Goal: Communication & Community: Answer question/provide support

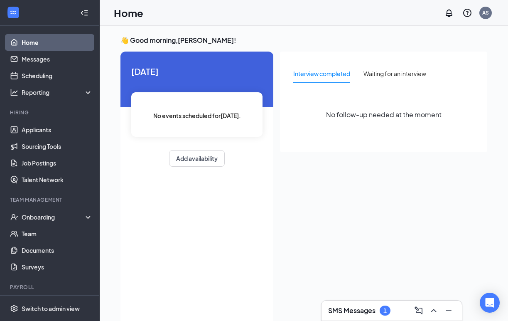
click at [356, 312] on h3 "SMS Messages" at bounding box center [351, 310] width 47 height 9
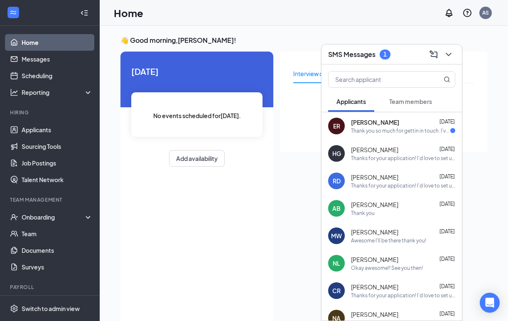
click at [371, 122] on span "[PERSON_NAME]" at bounding box center [375, 122] width 48 height 8
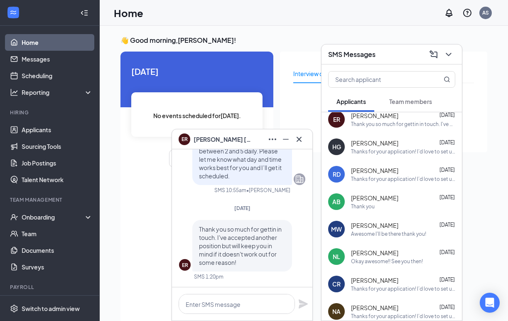
scroll to position [14, 0]
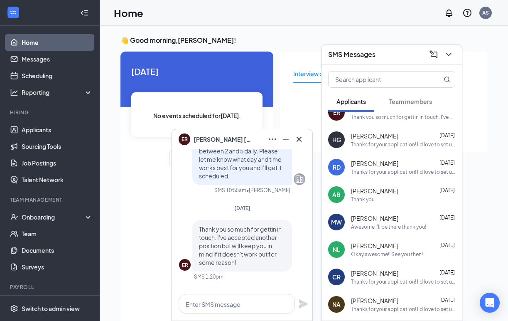
click at [375, 194] on div "[PERSON_NAME] [DATE] Thank you" at bounding box center [403, 195] width 104 height 16
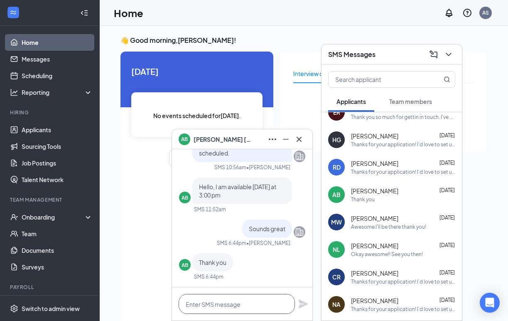
click at [200, 304] on textarea at bounding box center [237, 304] width 116 height 20
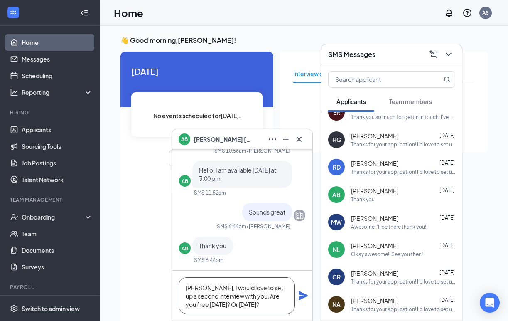
type textarea "[PERSON_NAME], I would love to set up a second interview with you. Are you free…"
click at [304, 294] on icon "Plane" at bounding box center [303, 295] width 9 height 9
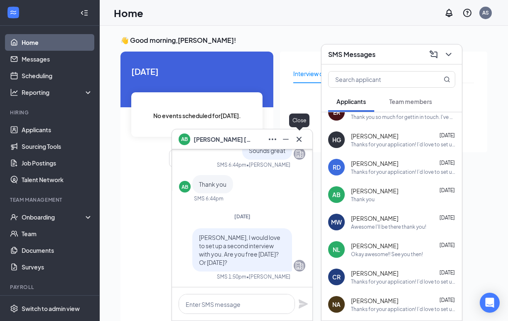
click at [301, 138] on icon "Cross" at bounding box center [299, 139] width 10 height 10
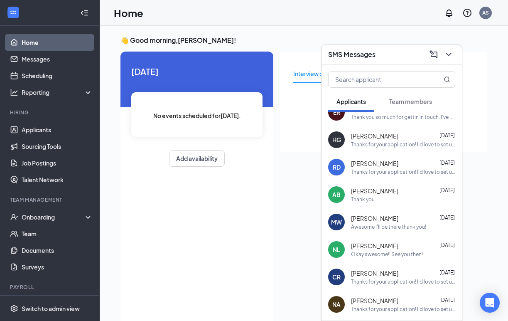
click at [452, 51] on icon "ChevronDown" at bounding box center [449, 54] width 10 height 10
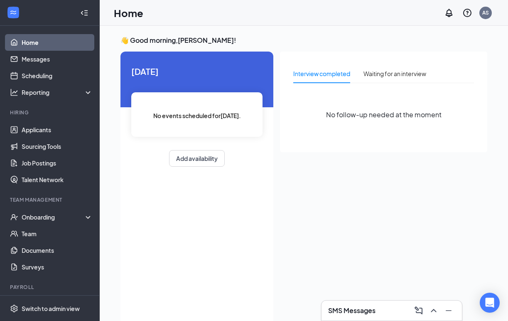
click at [380, 312] on div "SMS Messages" at bounding box center [391, 310] width 127 height 13
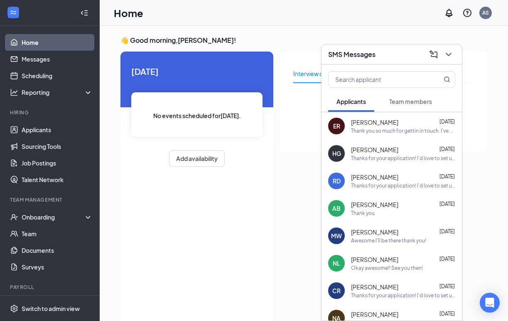
click at [383, 160] on div "Thanks for your application! I’d love to set up an interview with you. We typic…" at bounding box center [403, 158] width 104 height 7
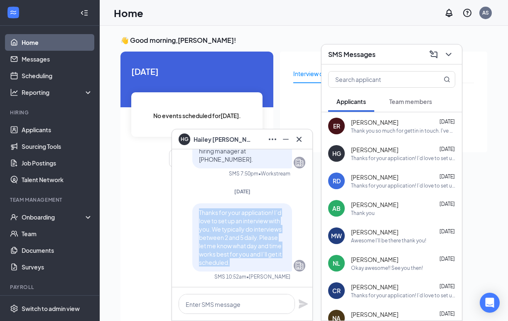
drag, startPoint x: 236, startPoint y: 265, endPoint x: 197, endPoint y: 208, distance: 69.4
click at [197, 208] on div "Thanks for your application! I’d love to set up an interview with you. We typic…" at bounding box center [242, 237] width 100 height 68
copy span "Thanks for your application! I’d love to set up an interview with you. We typic…"
click at [450, 52] on icon "ChevronDown" at bounding box center [449, 54] width 10 height 10
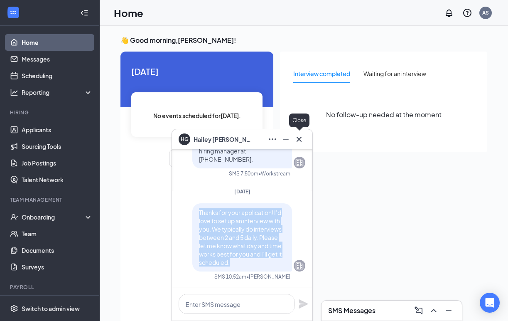
click at [299, 140] on icon "Cross" at bounding box center [299, 139] width 10 height 10
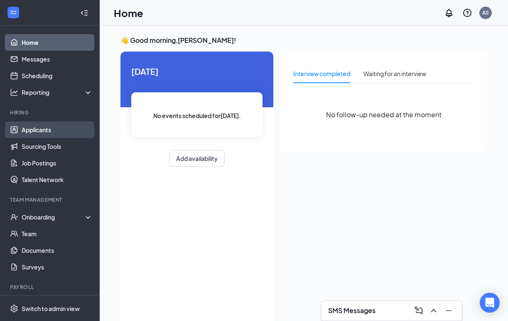
click at [42, 128] on link "Applicants" at bounding box center [57, 129] width 71 height 17
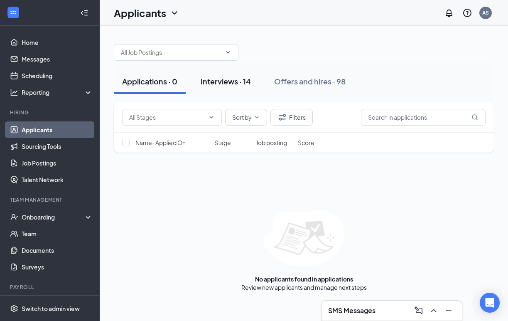
click at [241, 78] on div "Interviews · 14" at bounding box center [226, 81] width 50 height 10
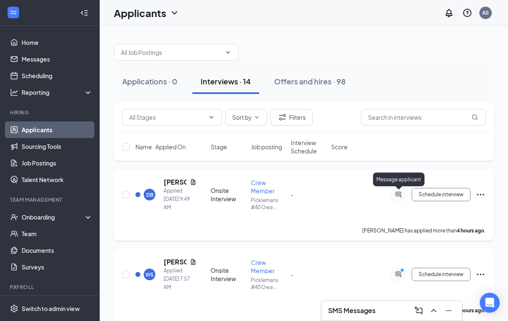
click at [399, 196] on icon "ActiveChat" at bounding box center [398, 194] width 10 height 7
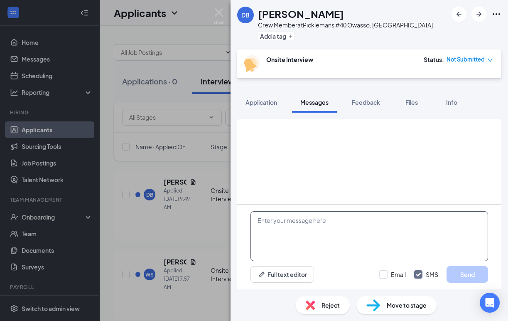
click at [310, 236] on textarea at bounding box center [370, 236] width 238 height 50
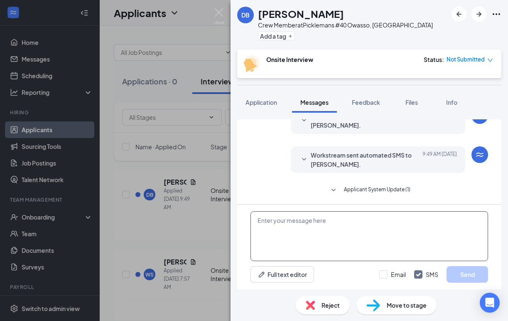
scroll to position [81, 0]
paste textarea "Thanks for your application! I’d love to set up an interview with you. We typic…"
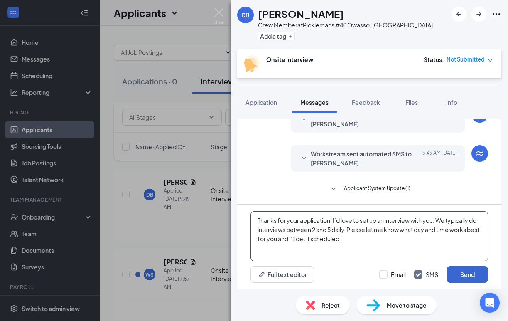
type textarea "Thanks for your application! I’d love to set up an interview with you. We typic…"
click at [471, 267] on button "Send" at bounding box center [468, 274] width 42 height 17
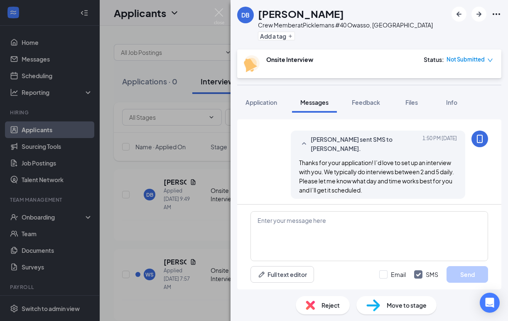
scroll to position [161, 0]
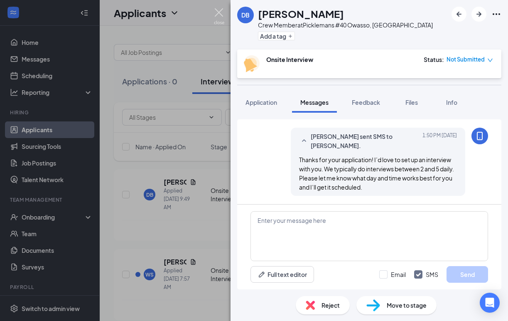
click at [221, 12] on img at bounding box center [219, 16] width 10 height 16
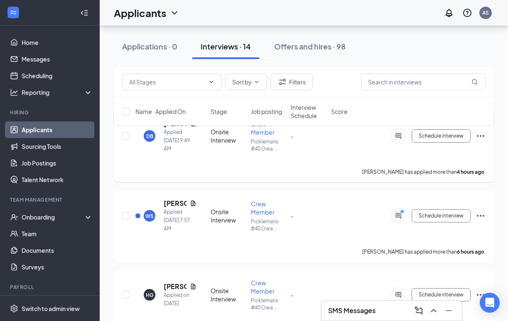
scroll to position [61, 0]
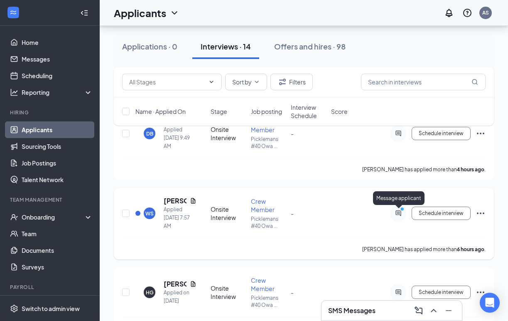
click at [399, 211] on icon "PrimaryDot" at bounding box center [403, 209] width 10 height 7
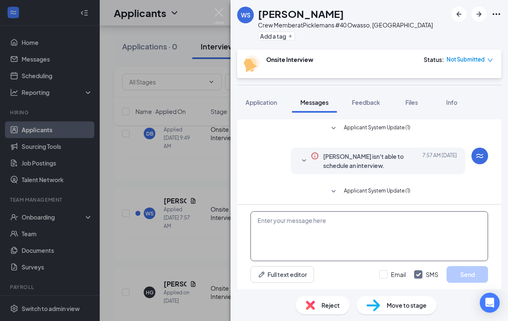
click at [326, 243] on textarea at bounding box center [370, 236] width 238 height 50
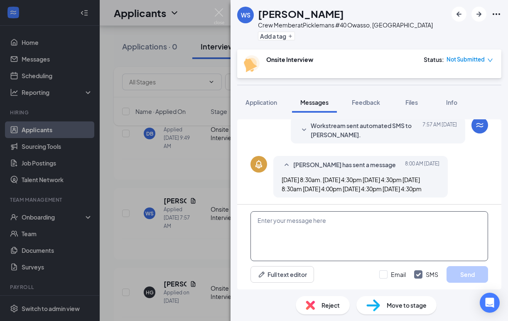
scroll to position [144, 0]
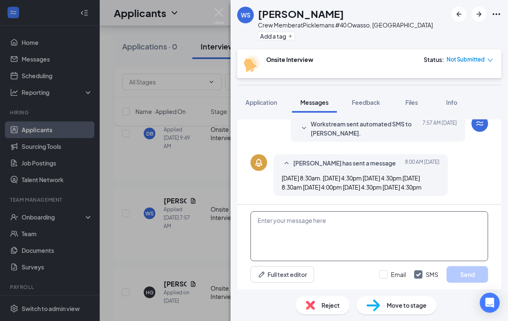
paste textarea "Thanks for your application! I’d love to set up an interview with you. We typic…"
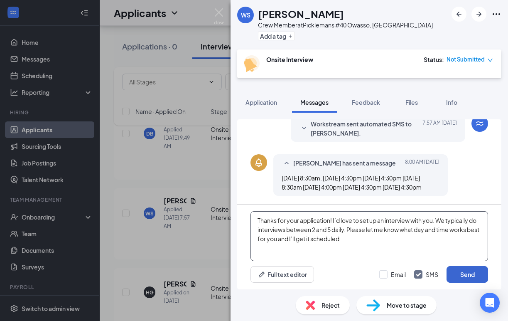
type textarea "Thanks for your application! I’d love to set up an interview with you. We typic…"
click at [464, 275] on button "Send" at bounding box center [468, 274] width 42 height 17
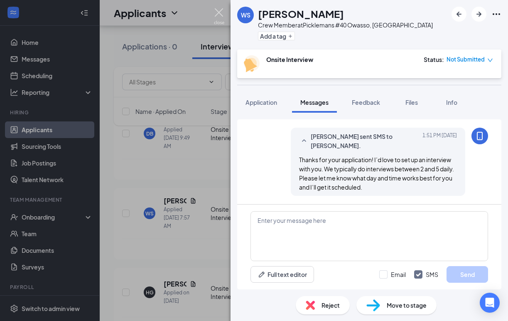
scroll to position [224, 0]
click at [217, 14] on img at bounding box center [219, 16] width 10 height 16
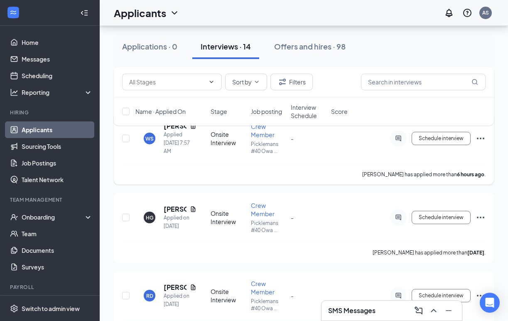
scroll to position [137, 0]
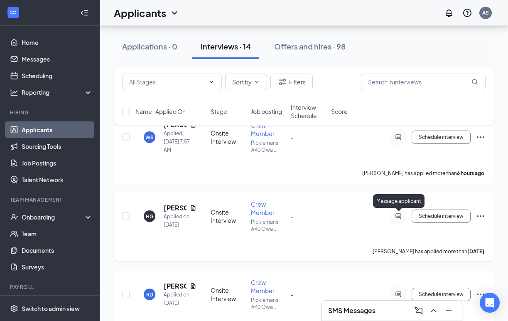
click at [400, 215] on icon "ActiveChat" at bounding box center [398, 216] width 10 height 7
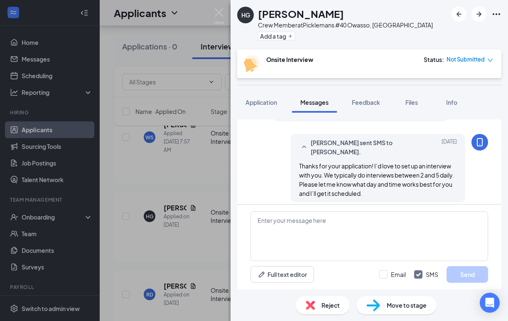
scroll to position [206, 0]
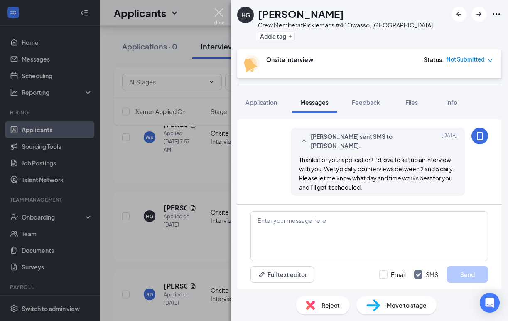
click at [220, 13] on img at bounding box center [219, 16] width 10 height 16
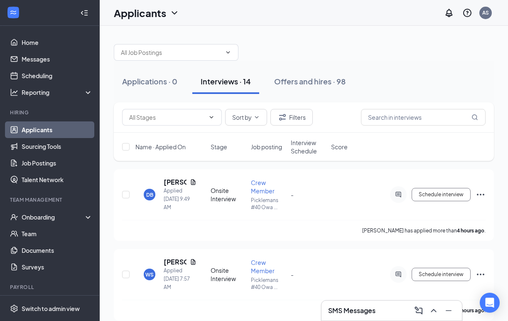
click at [375, 309] on h3 "SMS Messages" at bounding box center [351, 310] width 47 height 9
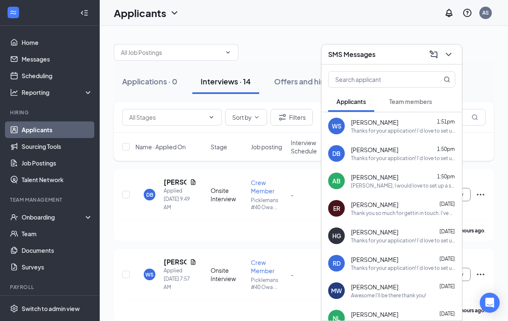
click at [395, 179] on div "[PERSON_NAME] 1:50pm" at bounding box center [403, 177] width 104 height 8
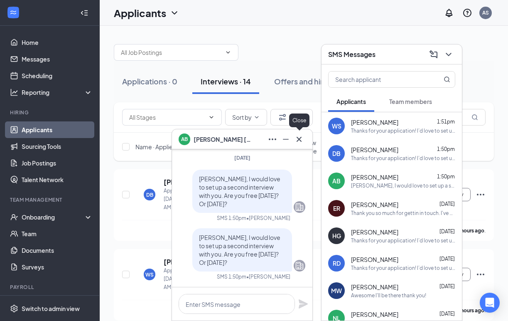
click at [300, 140] on icon "Cross" at bounding box center [299, 139] width 10 height 10
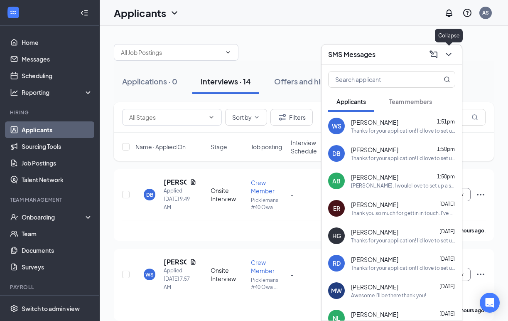
click at [448, 51] on icon "ChevronDown" at bounding box center [449, 54] width 10 height 10
